Goal: Task Accomplishment & Management: Manage account settings

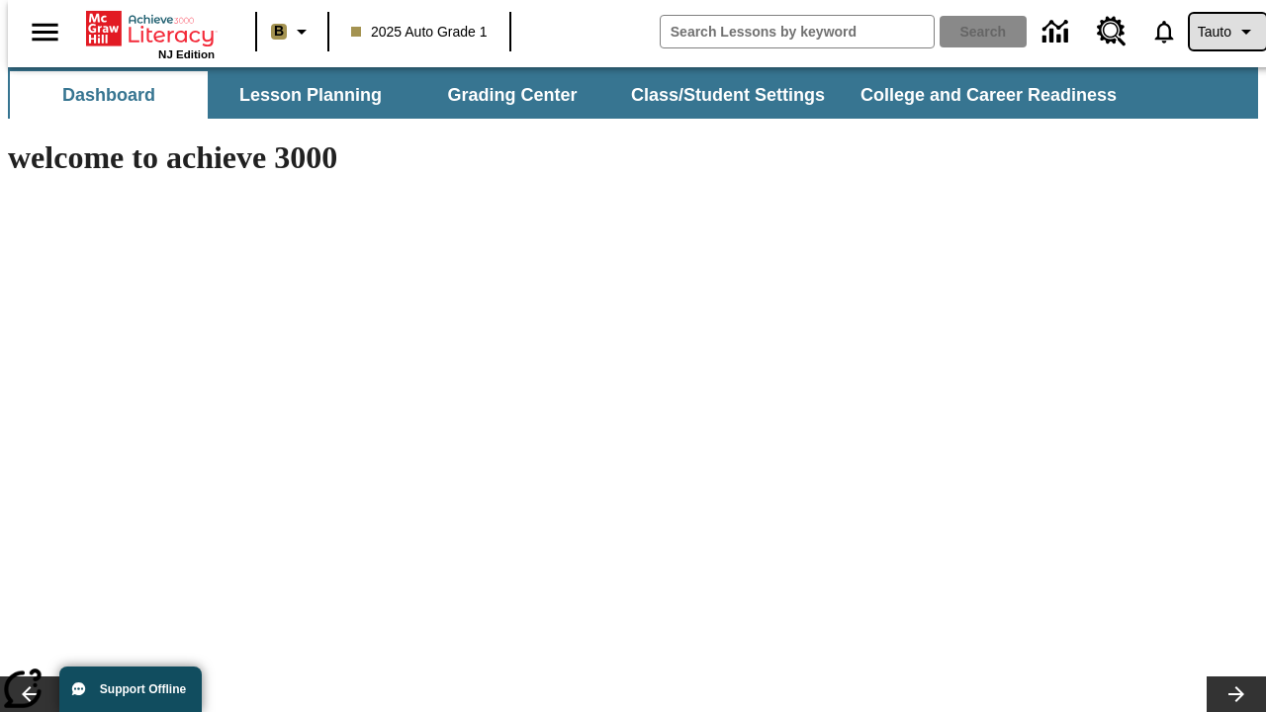
click at [1218, 32] on span "Tauto" at bounding box center [1215, 32] width 34 height 21
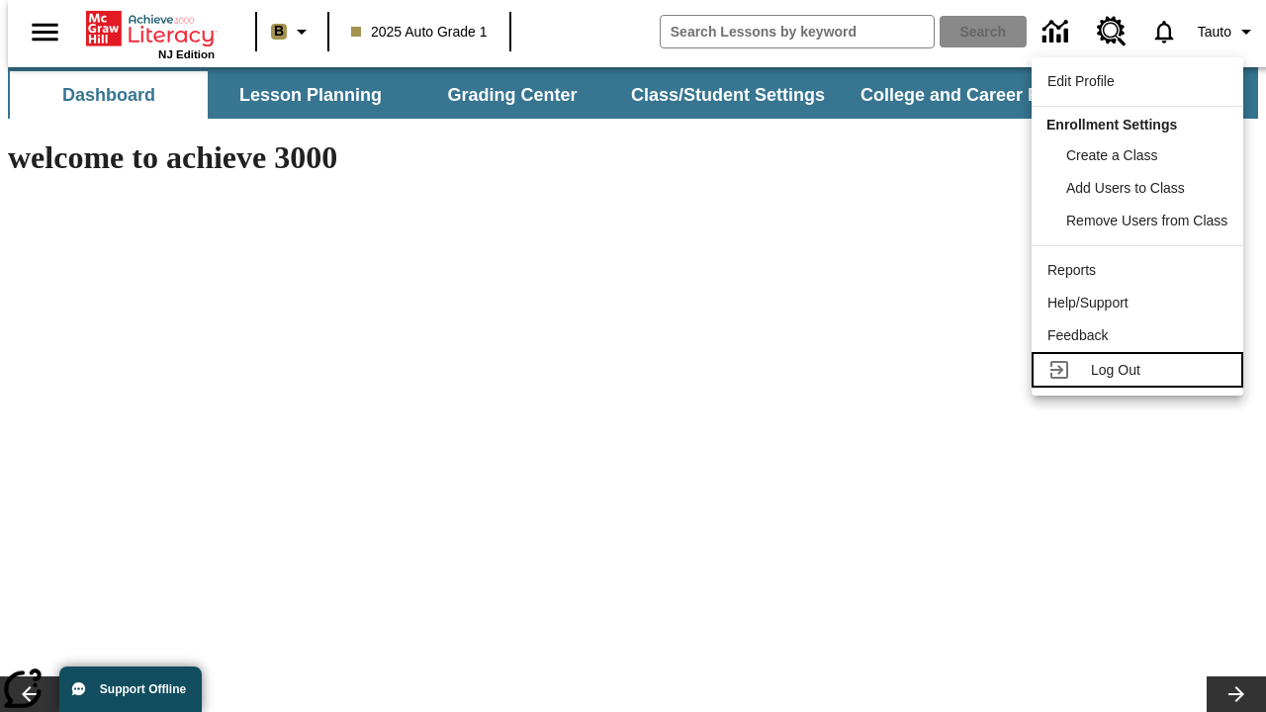
click at [1141, 370] on span "Log Out" at bounding box center [1115, 370] width 49 height 16
